Goal: Information Seeking & Learning: Learn about a topic

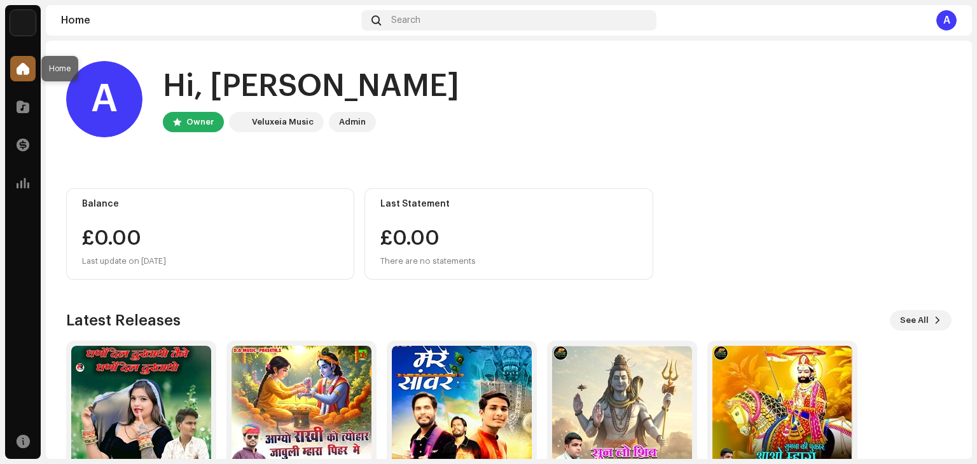
click at [18, 64] on span at bounding box center [23, 69] width 13 height 10
click at [20, 107] on span at bounding box center [23, 107] width 13 height 10
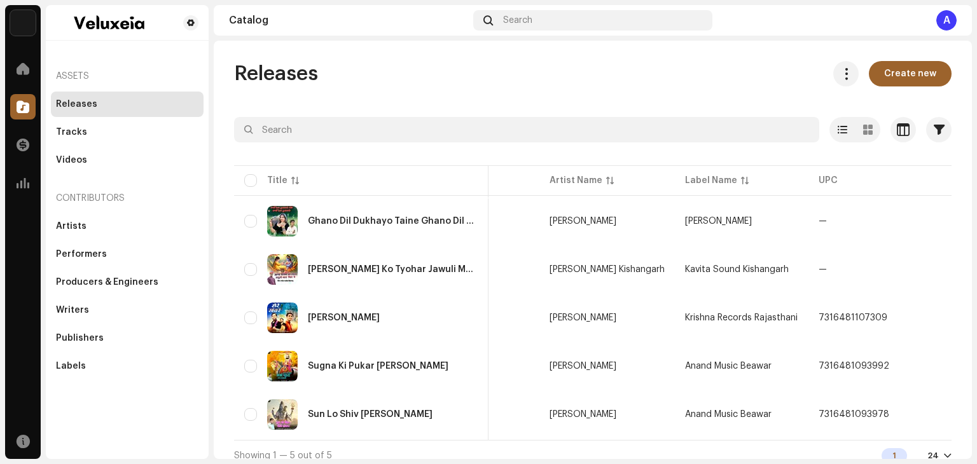
scroll to position [0, 90]
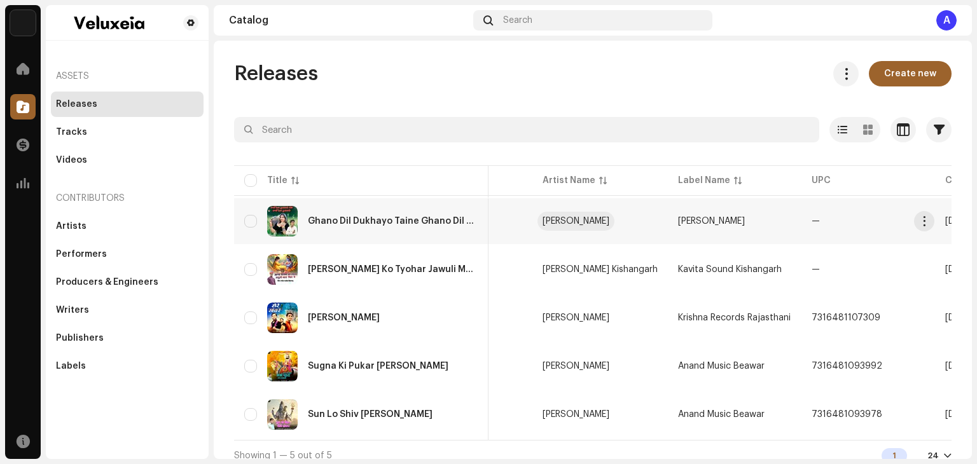
click at [563, 216] on td "[PERSON_NAME]" at bounding box center [599, 221] width 135 height 46
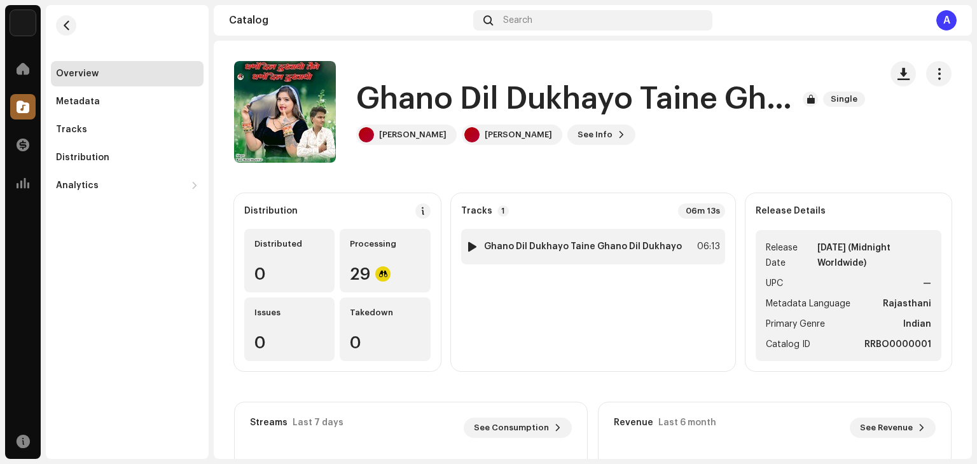
click at [695, 239] on div "06:13" at bounding box center [706, 246] width 28 height 15
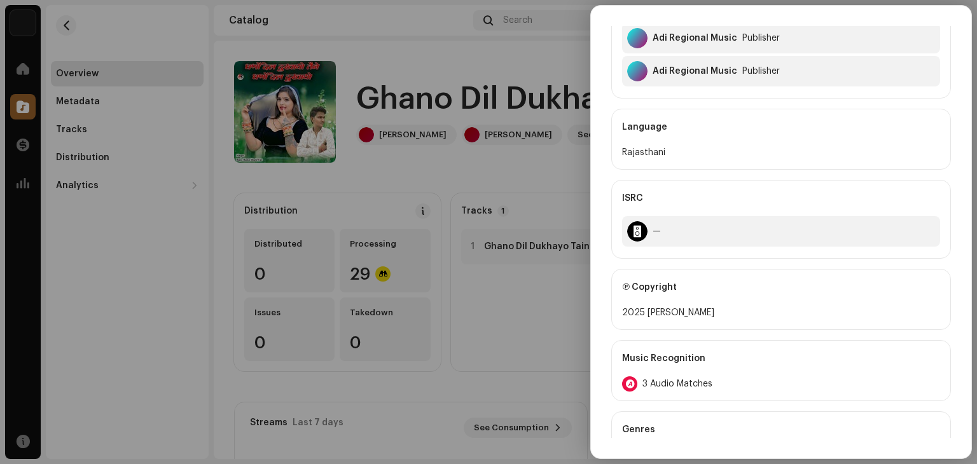
scroll to position [445, 0]
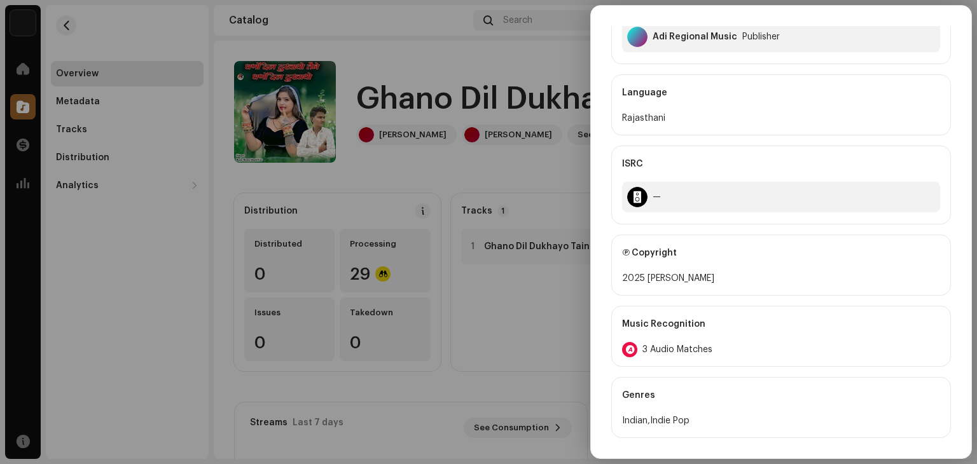
click at [672, 345] on span "3 Audio Matches" at bounding box center [677, 350] width 70 height 10
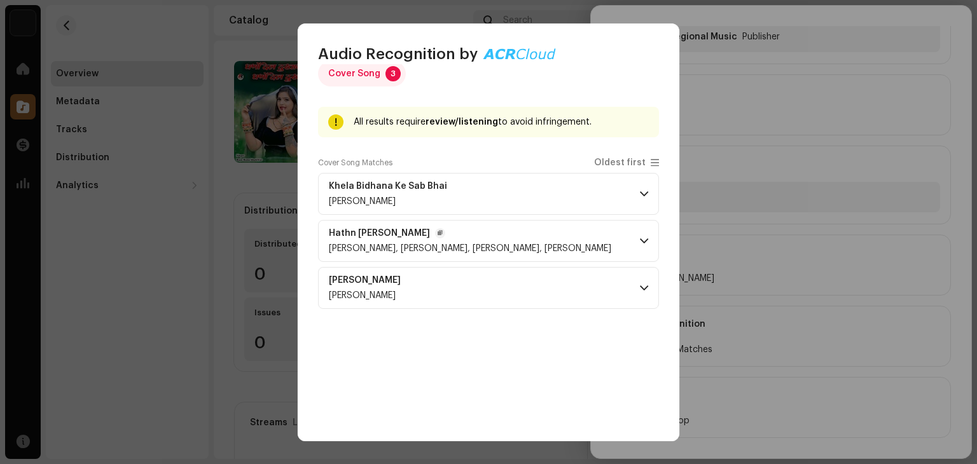
scroll to position [0, 0]
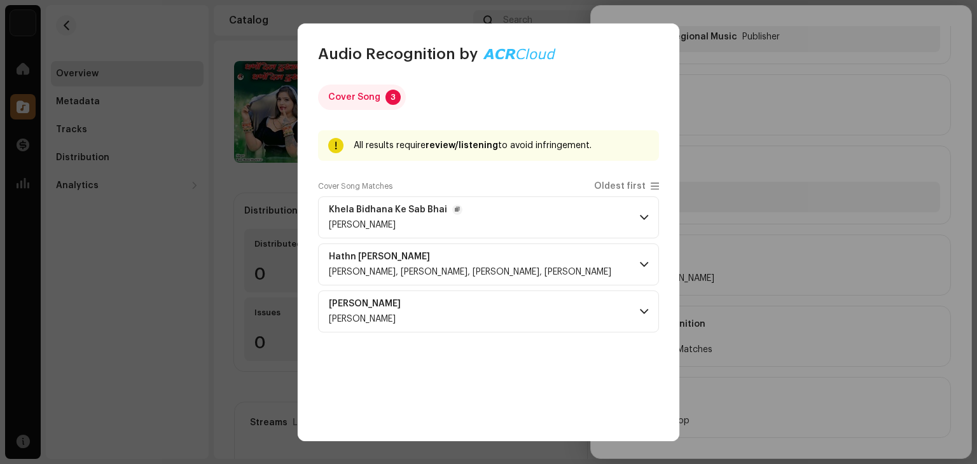
click at [640, 211] on p-accordion-header "Khela Bidhana Ke Sab Bhai [PERSON_NAME]" at bounding box center [488, 218] width 341 height 42
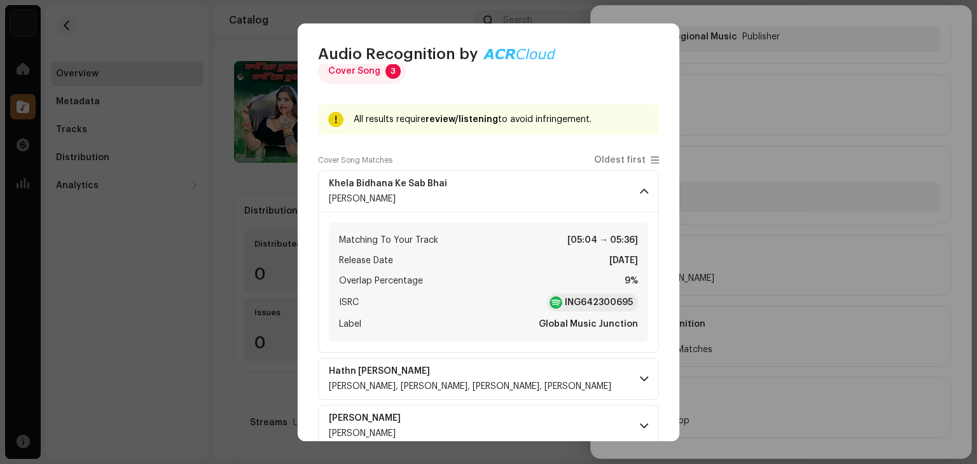
scroll to position [51, 0]
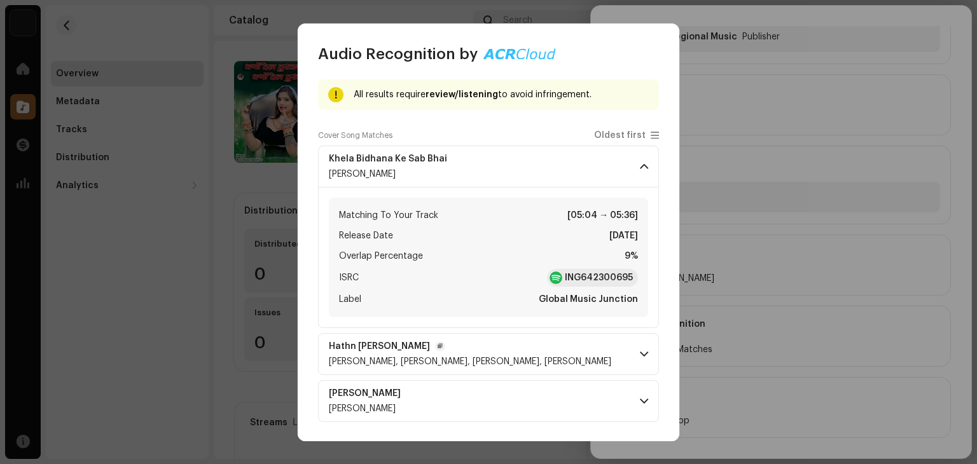
click at [640, 355] on span at bounding box center [644, 354] width 8 height 10
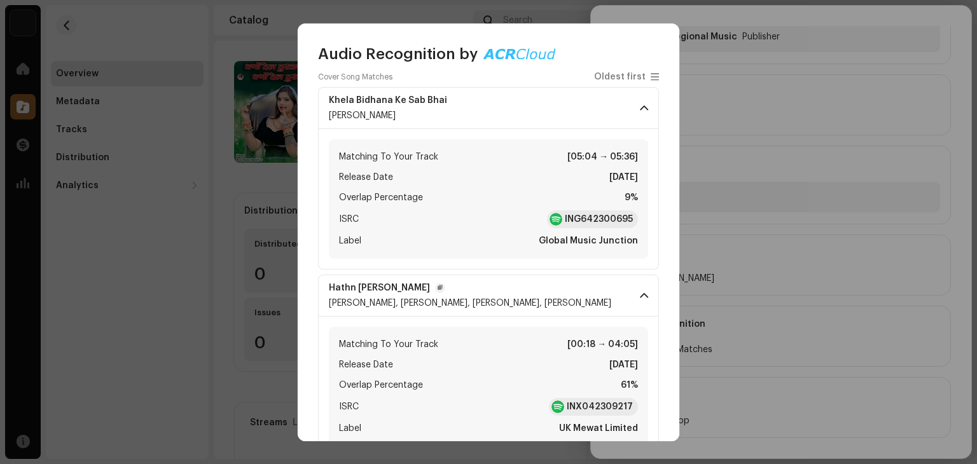
scroll to position [191, 0]
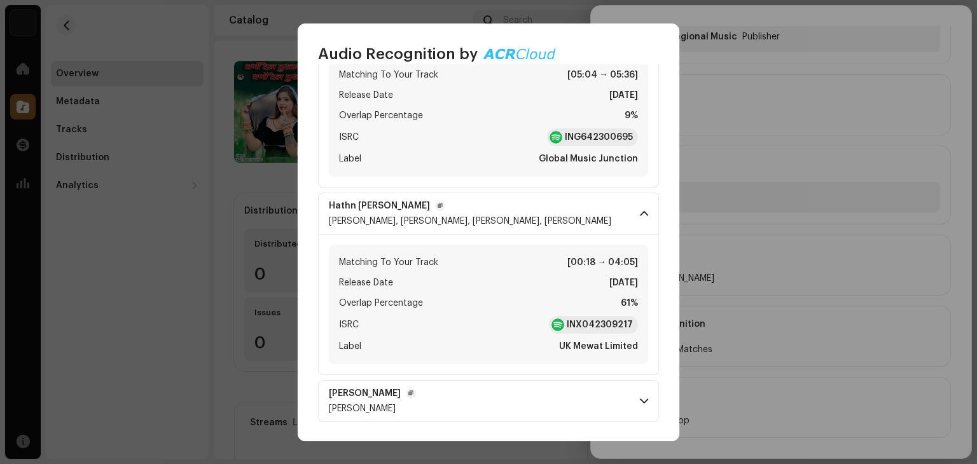
click at [628, 394] on p-accordion-header "[PERSON_NAME]" at bounding box center [488, 401] width 341 height 42
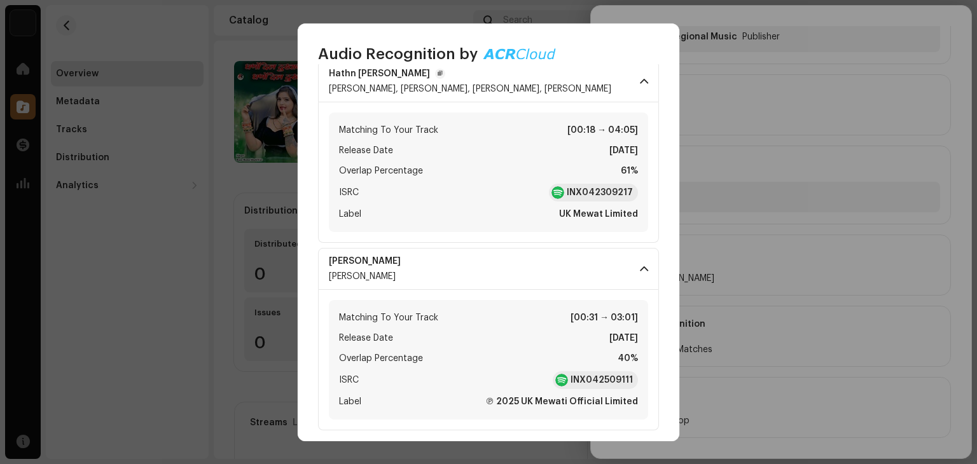
scroll to position [329, 0]
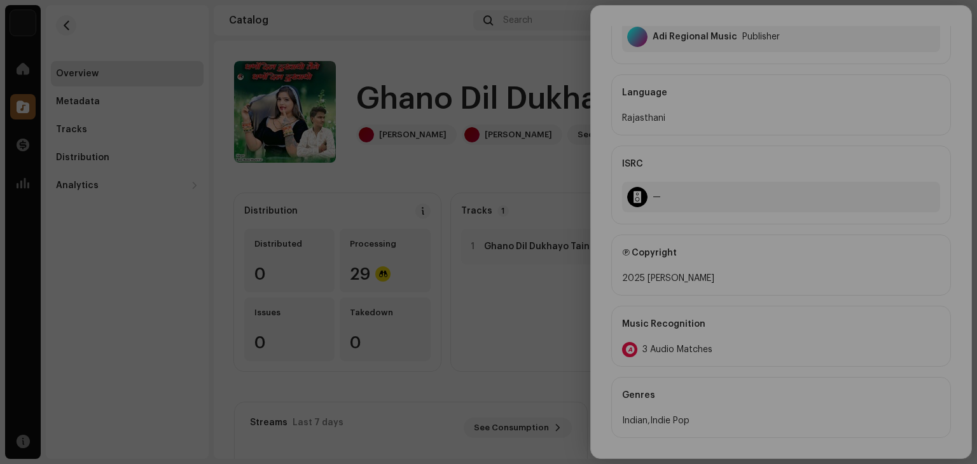
click at [804, 223] on div "Audio Recognition by Cover Song 3 All results require review/listening to avoid…" at bounding box center [488, 232] width 977 height 464
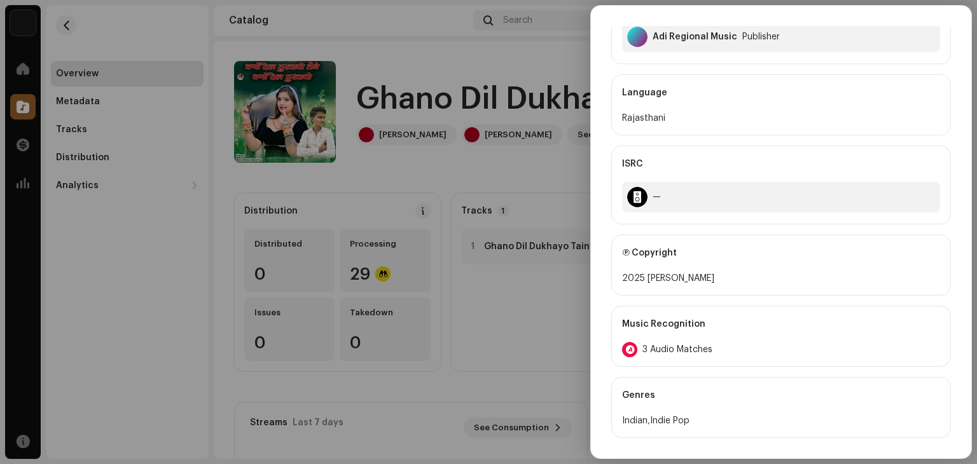
click at [524, 175] on div at bounding box center [488, 232] width 977 height 464
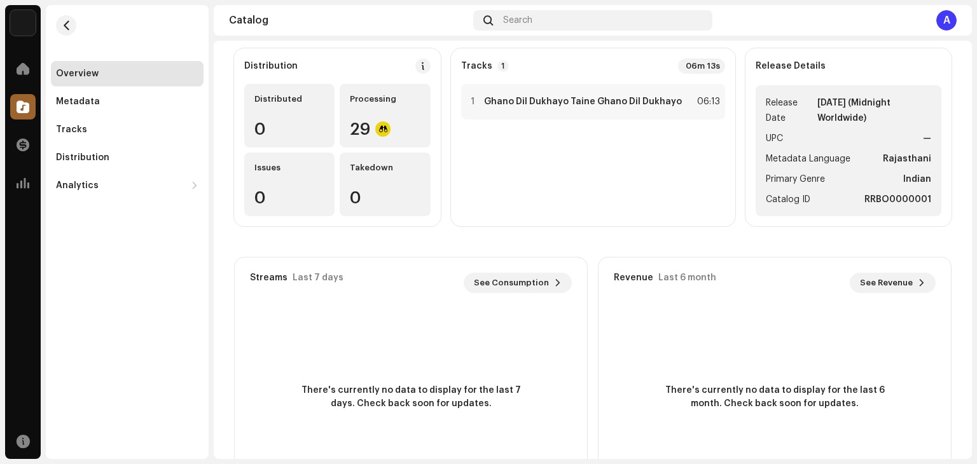
scroll to position [0, 0]
